Goal: Task Accomplishment & Management: Manage account settings

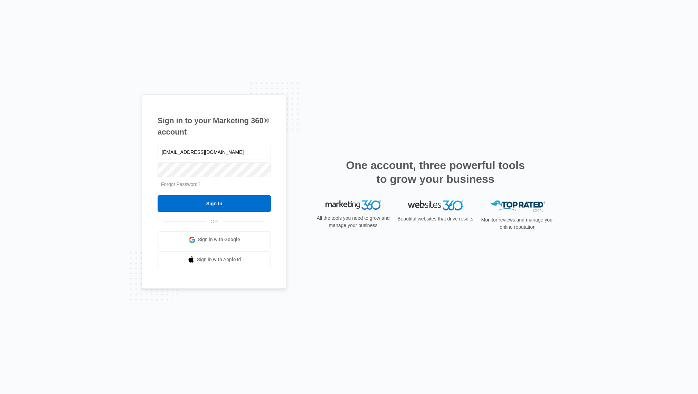
type input "speterson@biztv.com"
click at [250, 202] on input "Sign In" at bounding box center [214, 204] width 113 height 17
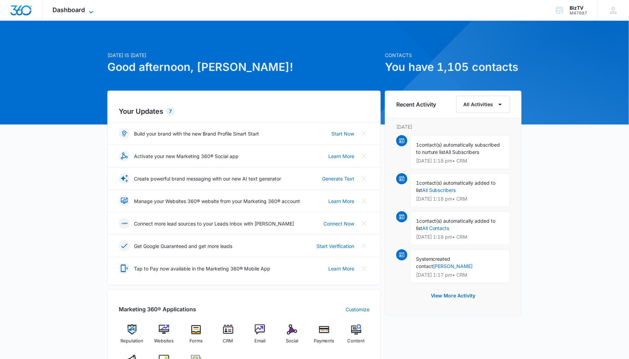
click at [92, 10] on icon at bounding box center [91, 12] width 8 height 8
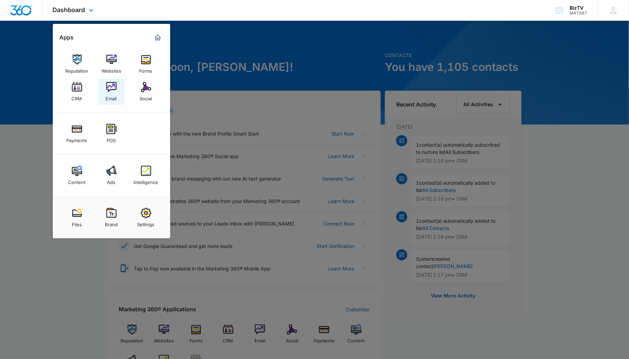
click at [112, 85] on img at bounding box center [111, 87] width 10 height 10
